Goal: Task Accomplishment & Management: Use online tool/utility

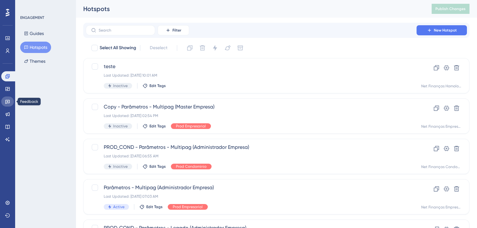
click at [9, 103] on icon at bounding box center [7, 102] width 4 height 4
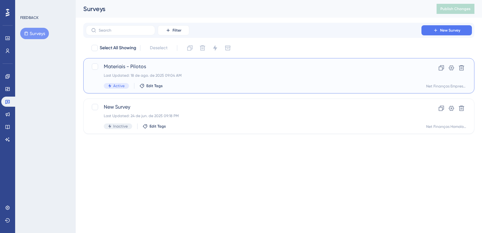
click at [187, 73] on div "Last Updated: 18 de ago. de 2025 09:04 AM" at bounding box center [253, 75] width 299 height 5
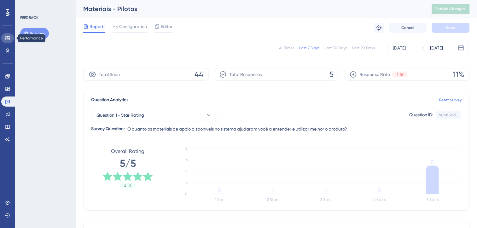
click at [7, 41] on link at bounding box center [7, 38] width 13 height 10
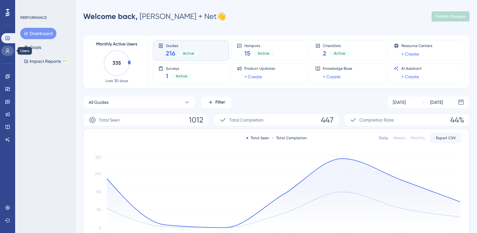
click at [7, 50] on icon at bounding box center [7, 50] width 5 height 5
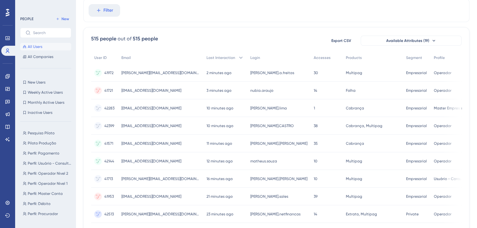
scroll to position [63, 0]
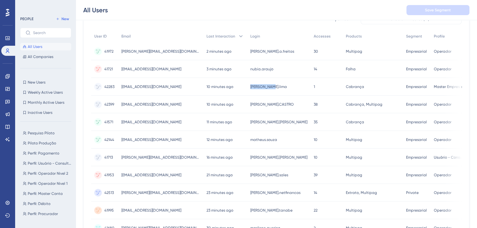
drag, startPoint x: 278, startPoint y: 88, endPoint x: 247, endPoint y: 88, distance: 30.3
click at [247, 88] on div "[PERSON_NAME].lima sandra.lima" at bounding box center [278, 87] width 63 height 18
copy span "[PERSON_NAME].lima"
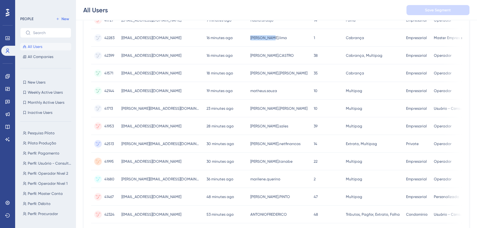
scroll to position [126, 0]
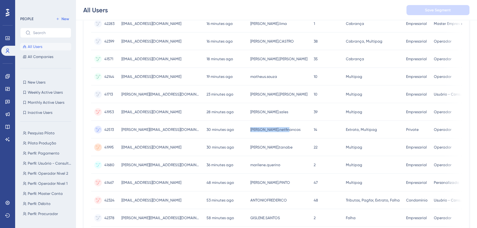
drag, startPoint x: 287, startPoint y: 131, endPoint x: 248, endPoint y: 131, distance: 38.5
click at [248, 131] on div "[PERSON_NAME].netfinancas fernando.netfinancas" at bounding box center [278, 130] width 63 height 18
copy span "[PERSON_NAME].netfinancas"
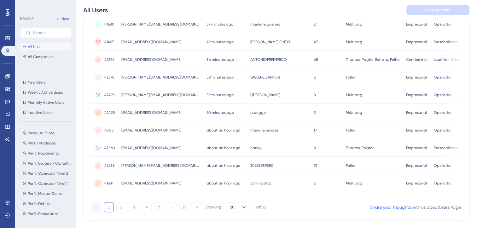
scroll to position [281, 0]
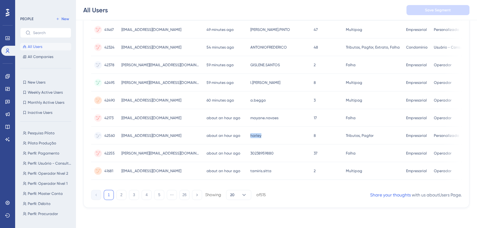
drag, startPoint x: 261, startPoint y: 134, endPoint x: 247, endPoint y: 134, distance: 13.6
click at [247, 134] on div "[PERSON_NAME]" at bounding box center [278, 136] width 63 height 18
copy span "harley"
drag, startPoint x: 258, startPoint y: 100, endPoint x: 249, endPoint y: 100, distance: 9.1
click at [249, 100] on div "a.beggo a.beggo" at bounding box center [278, 100] width 63 height 18
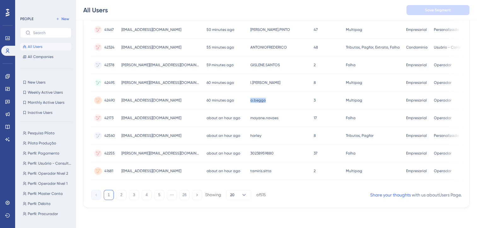
copy span "a.beggo"
click at [4, 75] on link at bounding box center [7, 76] width 13 height 10
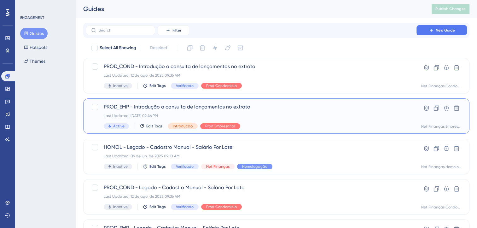
click at [158, 105] on span "PROD_EMP - Introdução a consulta de lançamentos no extrato" at bounding box center [251, 107] width 295 height 8
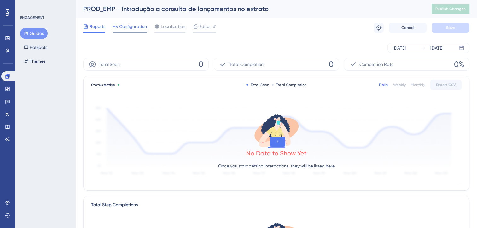
click at [138, 28] on span "Configuration" at bounding box center [133, 27] width 28 height 8
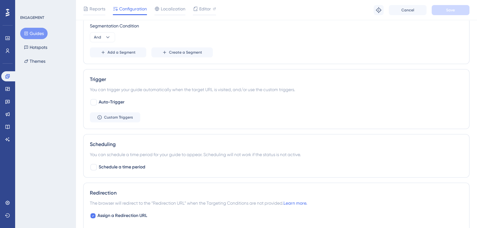
scroll to position [212, 0]
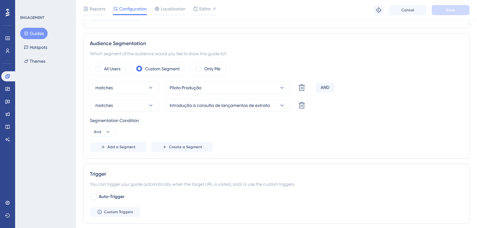
click at [32, 36] on button "Guides" at bounding box center [33, 33] width 27 height 11
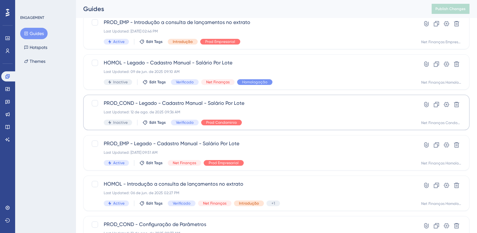
scroll to position [95, 0]
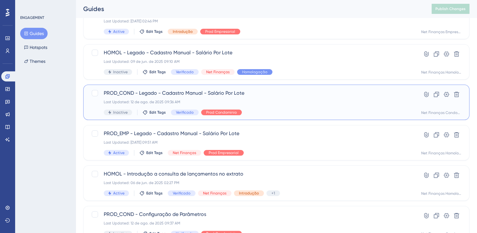
click at [203, 96] on span "PROD_COND - Legado - Cadastro Manual - Salário Por Lote" at bounding box center [251, 93] width 295 height 8
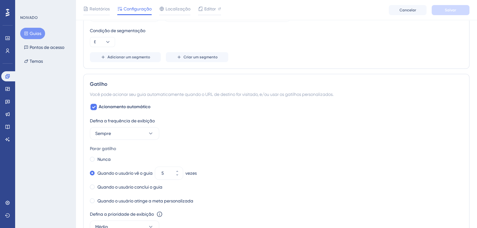
scroll to position [347, 0]
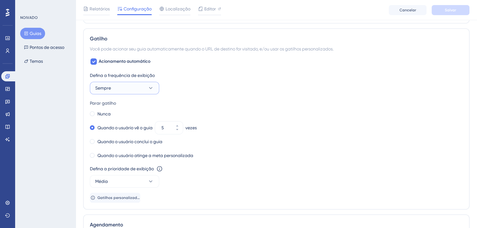
click at [137, 86] on button "Sempre" at bounding box center [124, 88] width 69 height 13
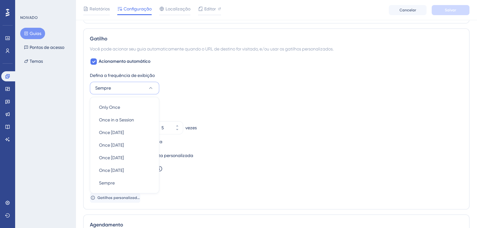
scroll to position [377, 0]
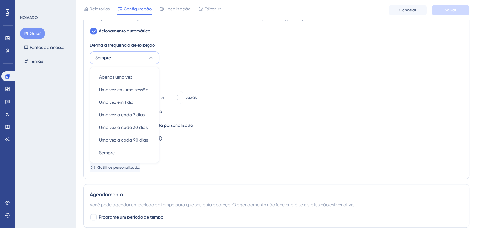
click at [236, 75] on div "Parar gatilho" at bounding box center [276, 73] width 373 height 8
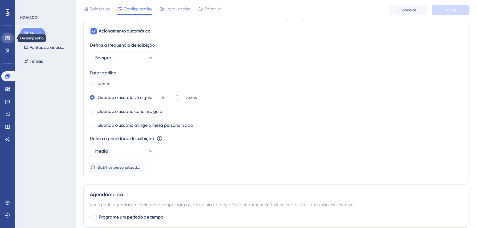
click at [7, 38] on icon at bounding box center [7, 38] width 5 height 5
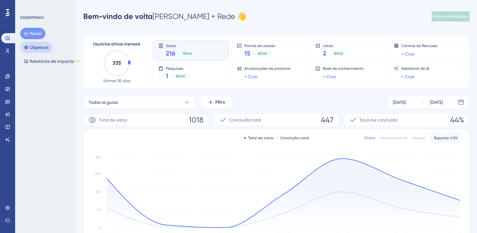
click at [41, 47] on font "Objetivos" at bounding box center [39, 48] width 19 height 8
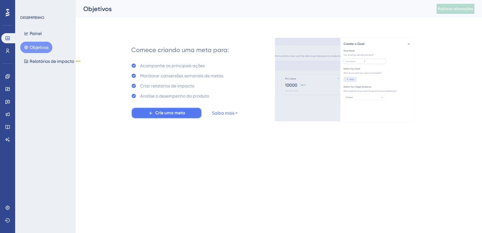
click at [181, 113] on span "Crie uma meta" at bounding box center [170, 113] width 30 height 8
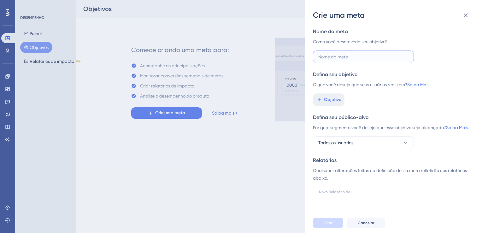
click at [336, 53] on input "text" at bounding box center [363, 56] width 90 height 7
type input "Teste"
click at [333, 102] on span "Objetivo" at bounding box center [332, 100] width 17 height 8
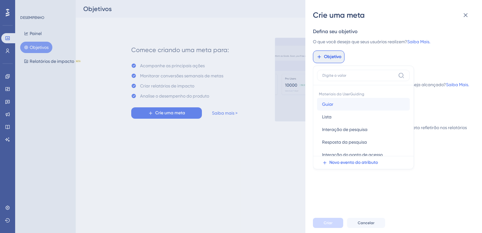
click at [344, 102] on button "[PERSON_NAME]" at bounding box center [363, 104] width 93 height 13
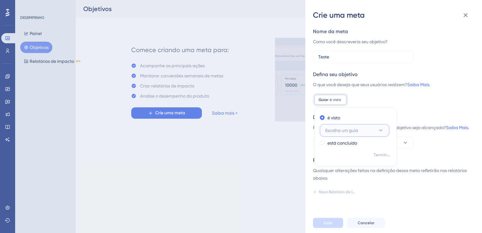
click at [374, 130] on button "Escolha um guia" at bounding box center [354, 130] width 69 height 13
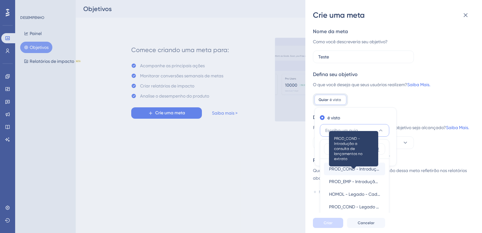
scroll to position [38, 0]
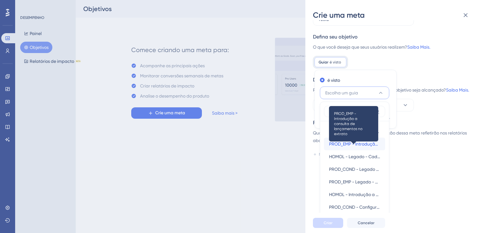
click at [360, 142] on span "PROD_EMP - Introdução a consulta de lançamentos no extrato" at bounding box center [354, 144] width 51 height 8
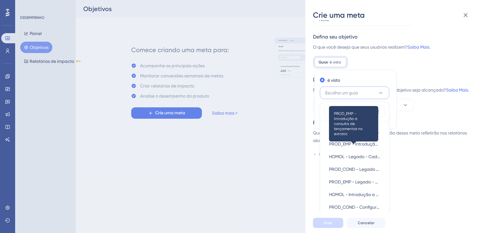
scroll to position [0, 0]
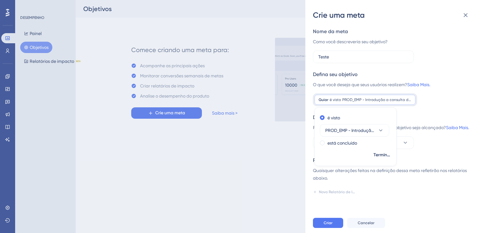
click at [441, 149] on div "Defina seu público-alvo Por qual segmento você deseja que esse objetivo seja al…" at bounding box center [391, 130] width 156 height 35
click at [384, 149] on button "Todos os usuários" at bounding box center [363, 142] width 101 height 13
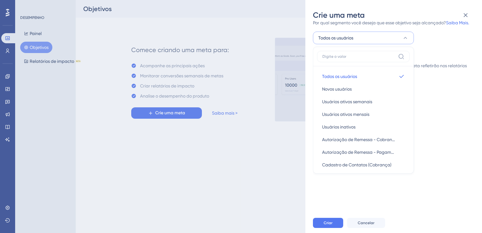
click at [434, 44] on div "Defina seu público-alvo Por qual segmento você deseja que esse objetivo seja al…" at bounding box center [391, 26] width 156 height 35
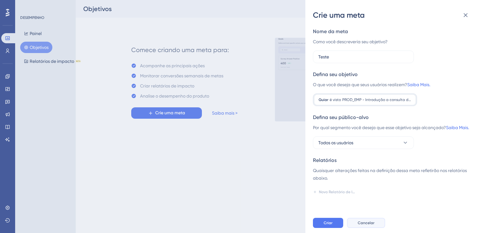
click at [364, 224] on span "Cancelar" at bounding box center [365, 222] width 17 height 5
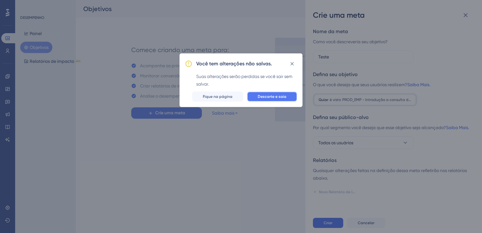
click at [276, 96] on span "Descarte e saia" at bounding box center [272, 96] width 29 height 5
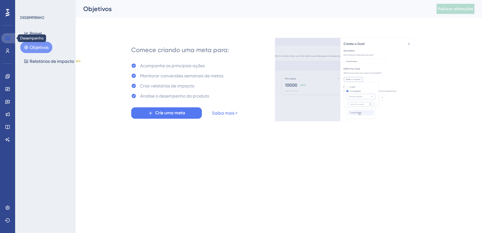
click at [3, 41] on link at bounding box center [8, 38] width 15 height 10
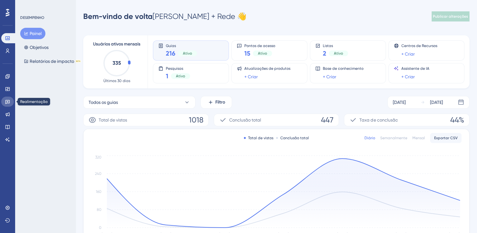
click at [10, 102] on icon at bounding box center [7, 101] width 5 height 5
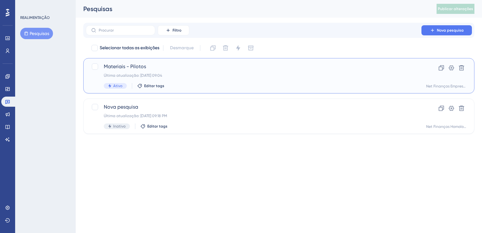
click at [159, 73] on div "Última atualização: [DATE] 09:04" at bounding box center [253, 75] width 299 height 5
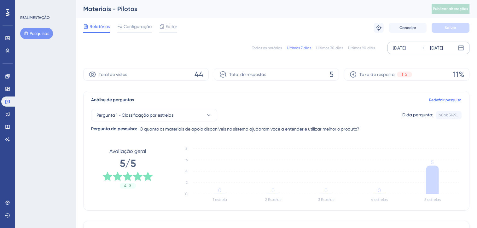
click at [401, 52] on div "[DATE]" at bounding box center [399, 48] width 13 height 8
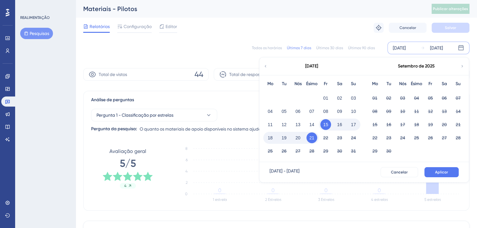
click at [265, 66] on icon at bounding box center [265, 66] width 4 height 6
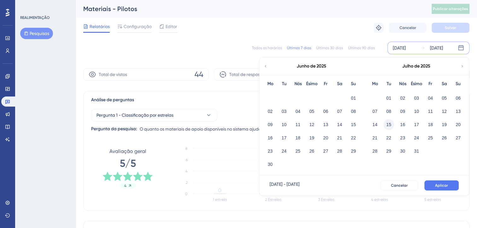
click at [386, 122] on button "15" at bounding box center [388, 124] width 11 height 11
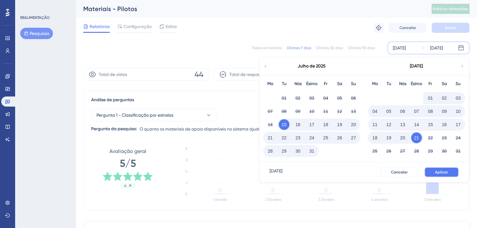
click at [440, 172] on span "Aplicar" at bounding box center [441, 172] width 13 height 5
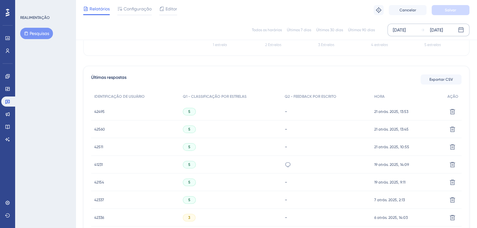
scroll to position [189, 0]
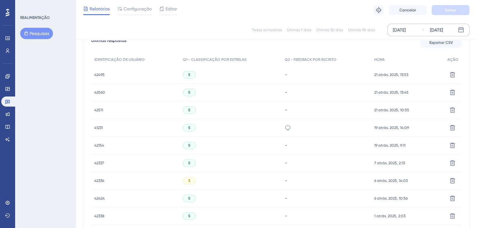
drag, startPoint x: 290, startPoint y: 128, endPoint x: 299, endPoint y: 129, distance: 8.9
click at [299, 129] on div "Facilidade na navegação" at bounding box center [326, 128] width 90 height 18
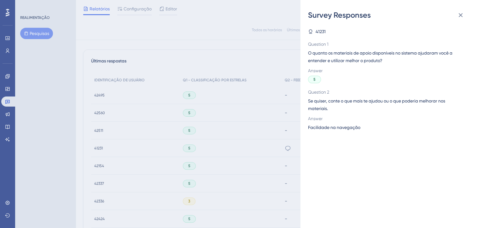
scroll to position [158, 0]
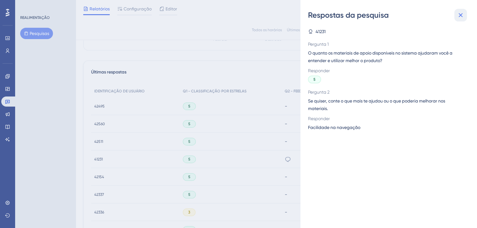
click at [463, 14] on icon at bounding box center [461, 15] width 8 height 8
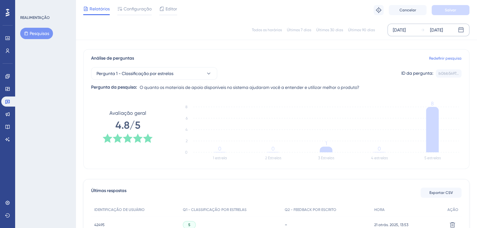
scroll to position [0, 0]
